Goal: Find specific page/section: Find specific page/section

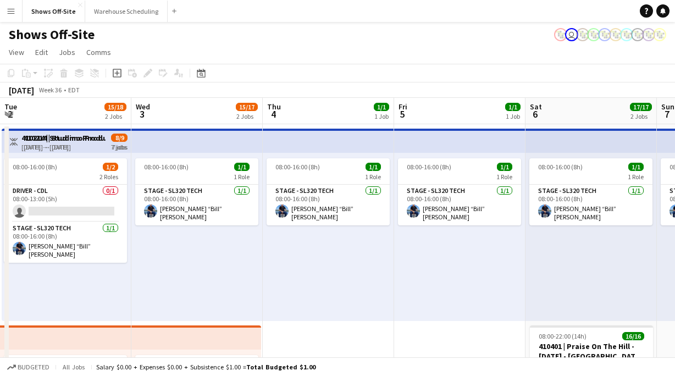
scroll to position [0, 235]
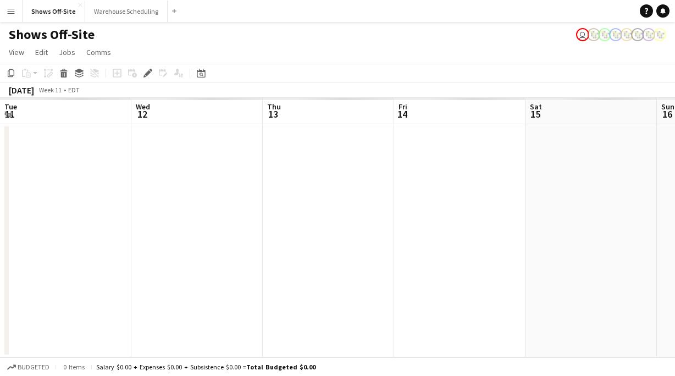
scroll to position [0, 378]
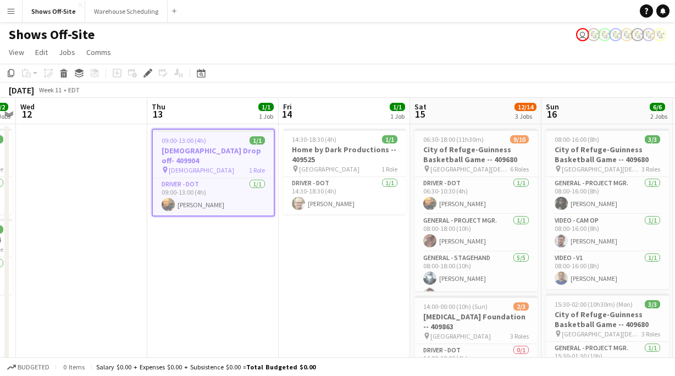
click at [13, 14] on app-icon "Menu" at bounding box center [11, 11] width 9 height 9
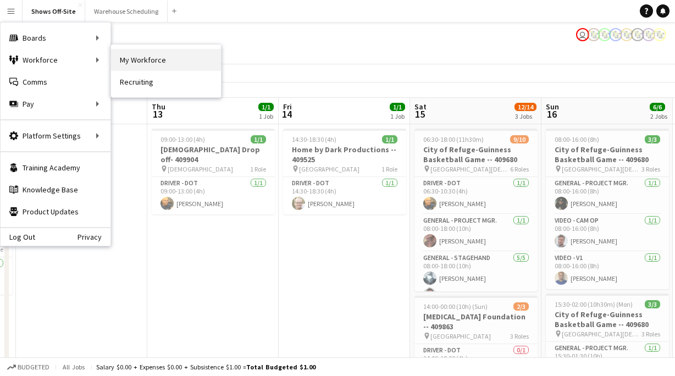
click at [142, 57] on link "My Workforce" at bounding box center [166, 60] width 110 height 22
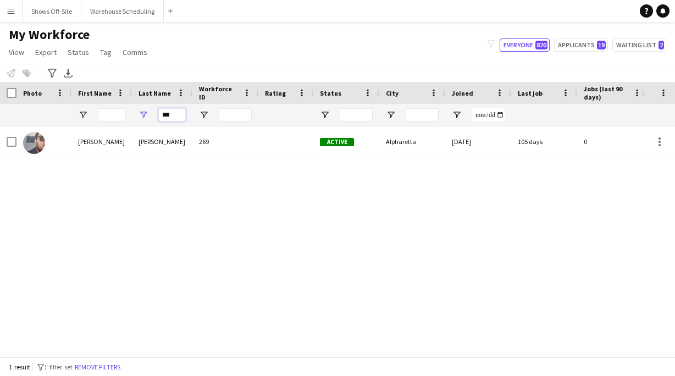
drag, startPoint x: 171, startPoint y: 114, endPoint x: 150, endPoint y: 114, distance: 21.4
click at [152, 114] on div "***" at bounding box center [162, 115] width 60 height 22
